Goal: Information Seeking & Learning: Learn about a topic

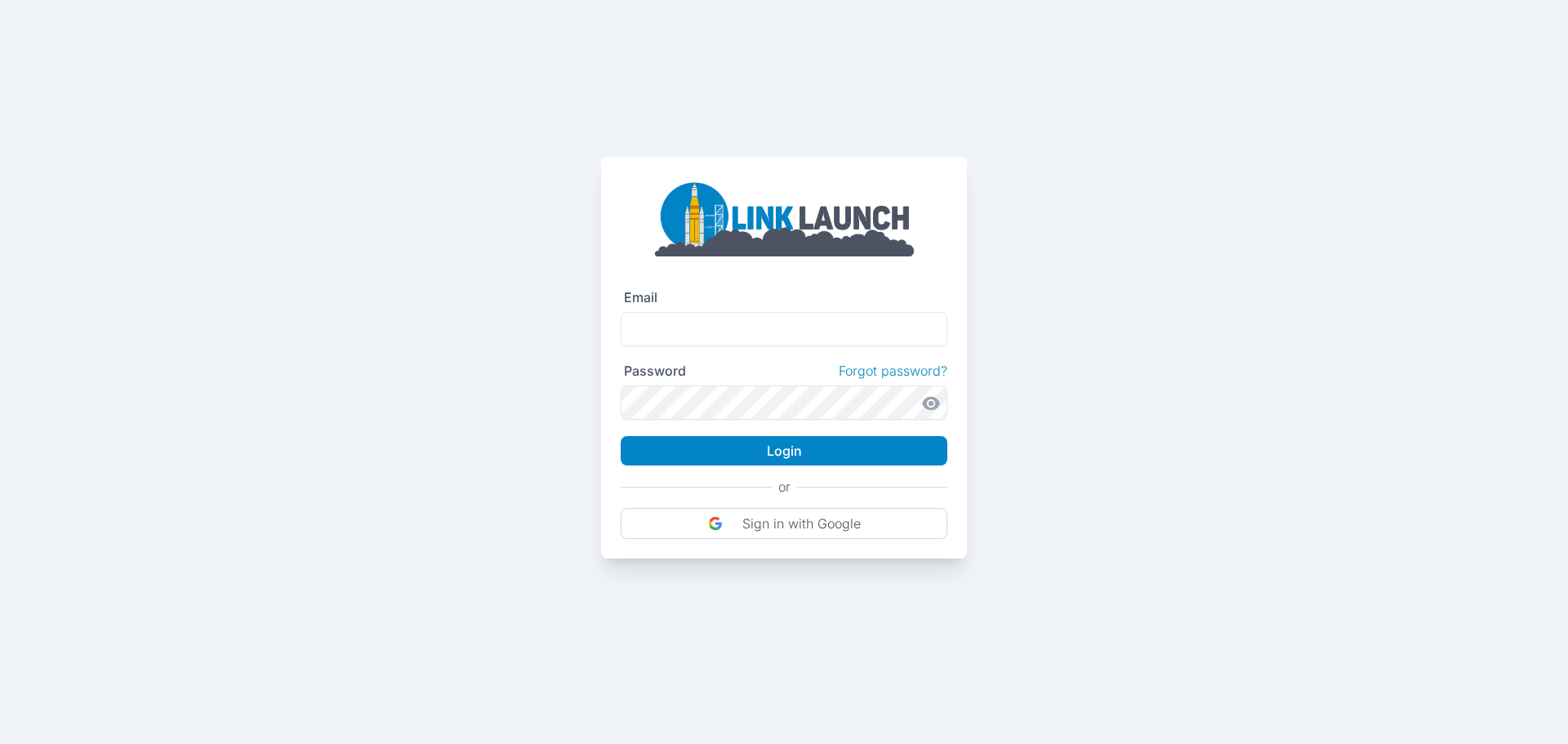
click at [789, 209] on img at bounding box center [784, 216] width 261 height 80
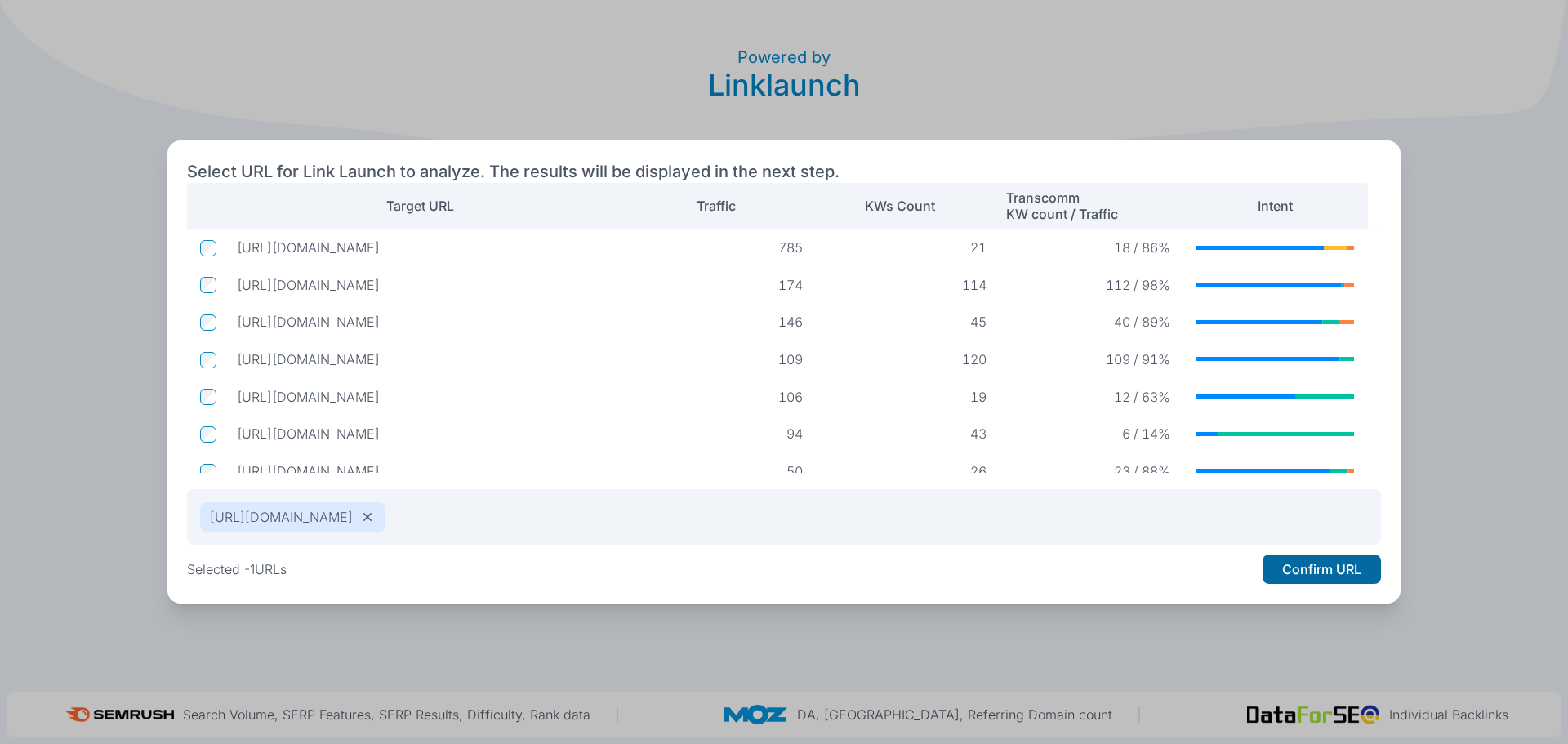
click at [1321, 572] on button "Confirm URL" at bounding box center [1322, 569] width 118 height 30
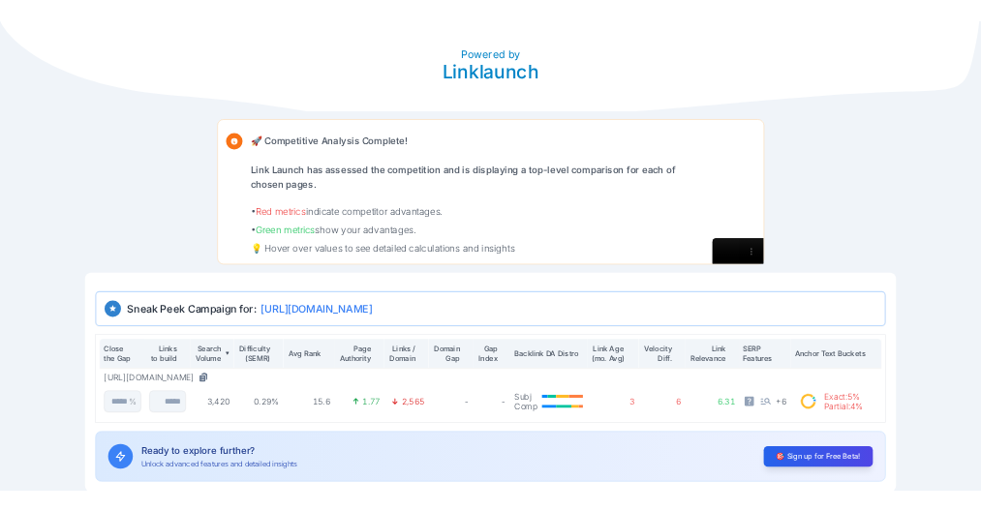
scroll to position [102, 0]
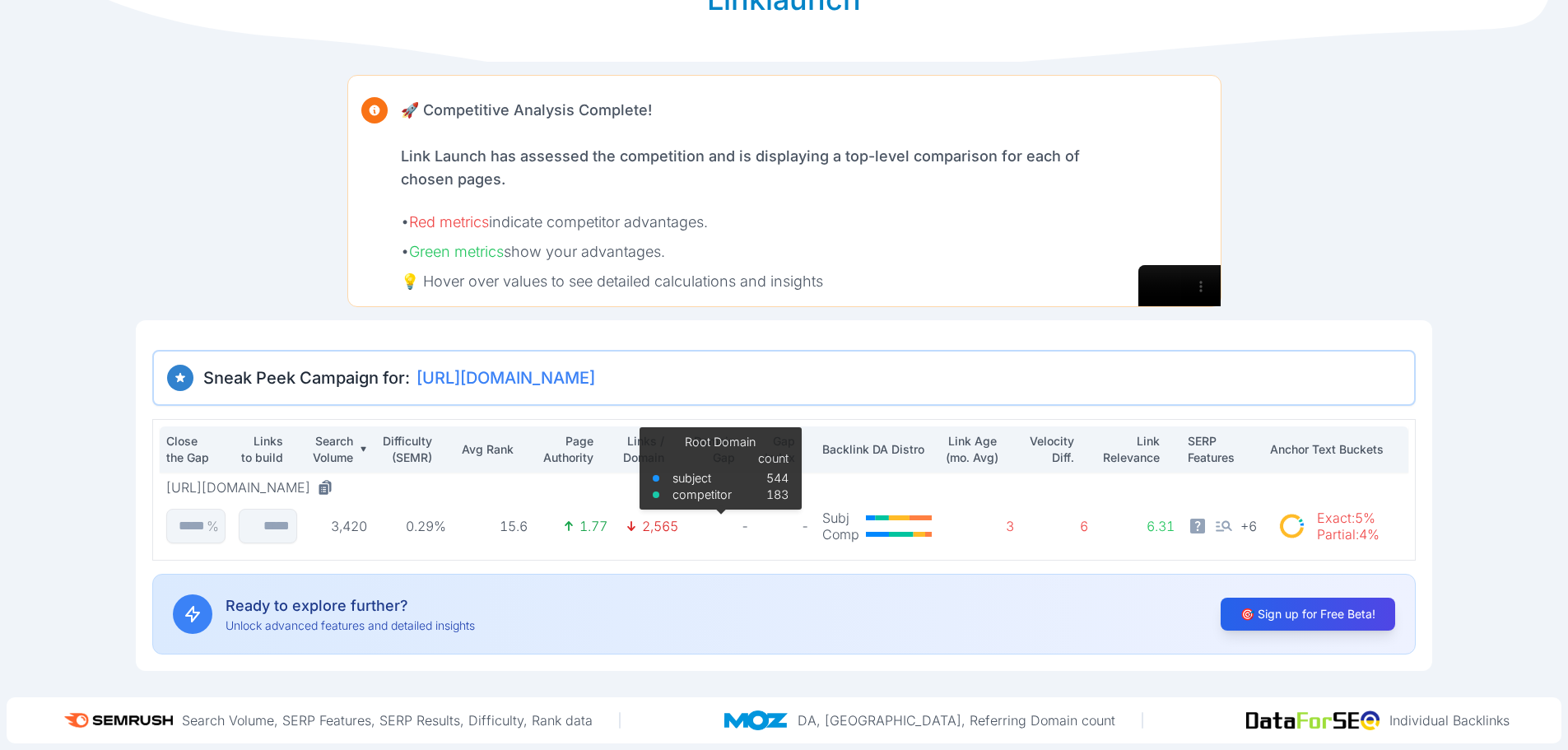
drag, startPoint x: 698, startPoint y: 530, endPoint x: 710, endPoint y: 528, distance: 12.2
click at [707, 529] on p "-" at bounding box center [720, 526] width 58 height 16
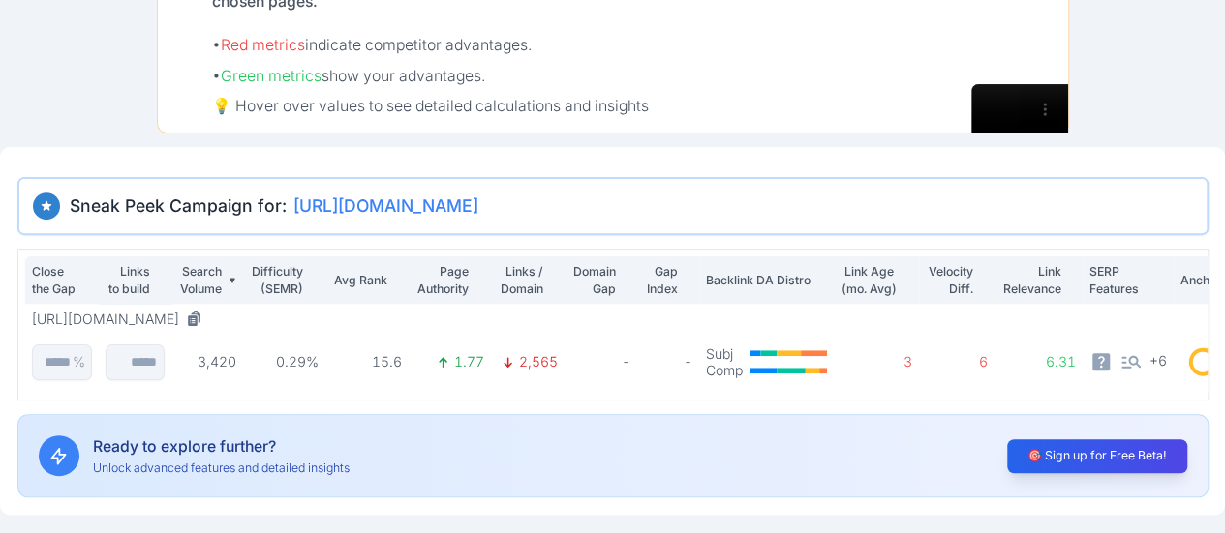
scroll to position [295, 0]
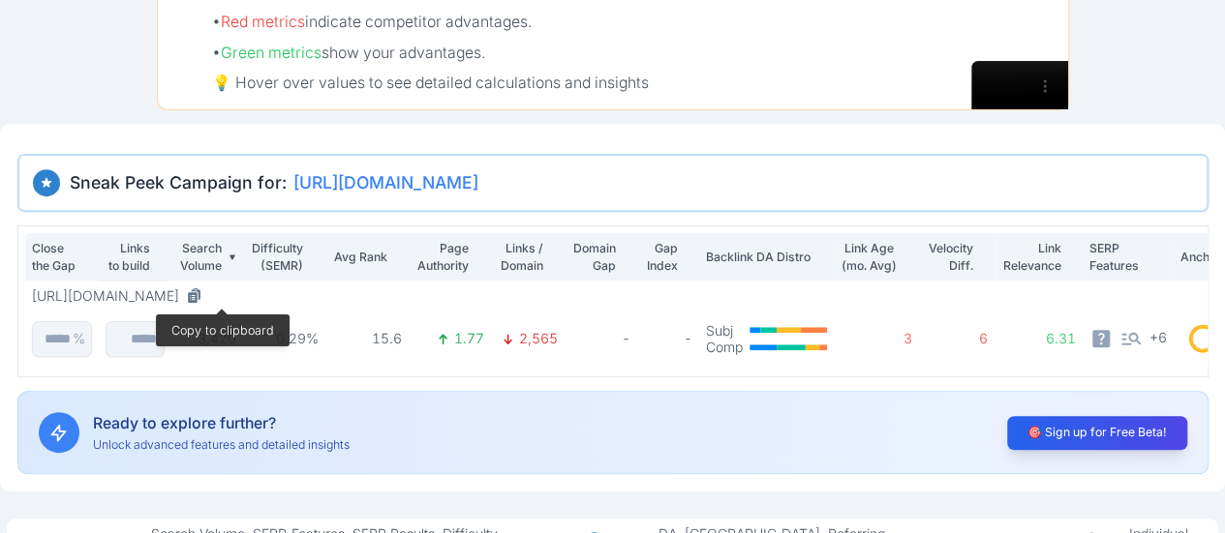
click at [211, 235] on th "Search Volume" at bounding box center [207, 256] width 73 height 47
drag, startPoint x: 517, startPoint y: 431, endPoint x: 457, endPoint y: 382, distance: 77.1
click at [517, 428] on div "Ready to explore further? Unlock advanced features and detailed insights 🎯 Sign…" at bounding box center [612, 432] width 1191 height 83
drag, startPoint x: 314, startPoint y: 334, endPoint x: 387, endPoint y: 337, distance: 73.6
click at [314, 334] on p "0.29%" at bounding box center [284, 338] width 69 height 17
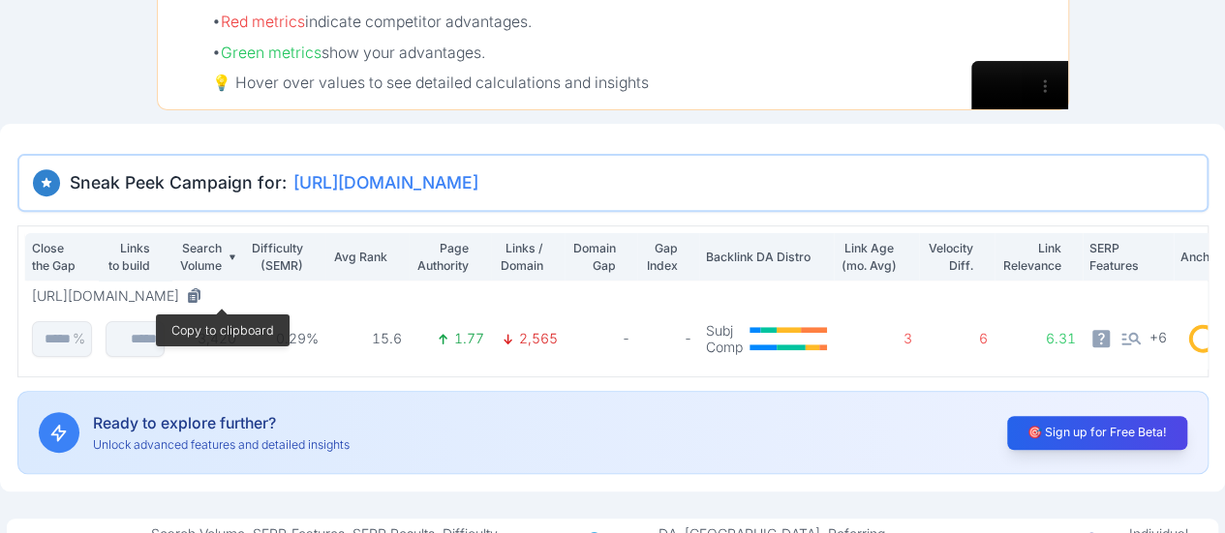
click at [398, 336] on p "15.6" at bounding box center [367, 338] width 71 height 17
click at [243, 292] on td "3,420" at bounding box center [207, 325] width 73 height 89
